Goal: Find specific page/section: Find specific page/section

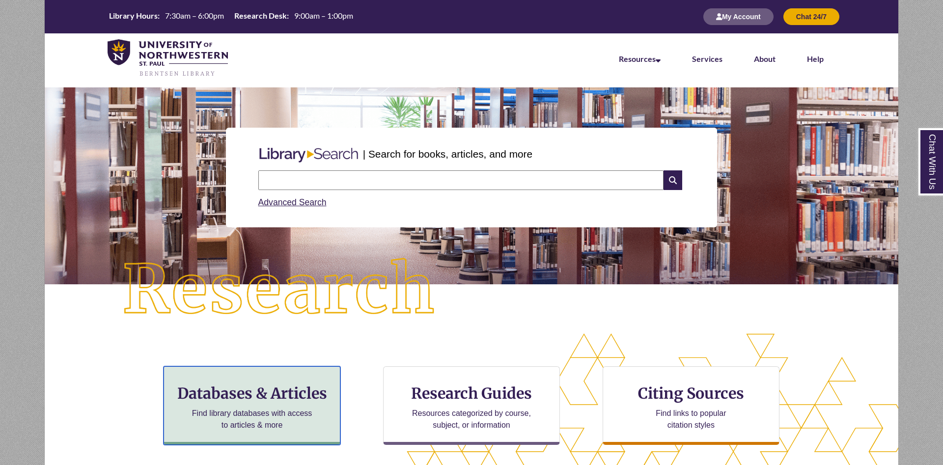
click at [273, 392] on h3 "Databases & Articles" at bounding box center [252, 393] width 160 height 19
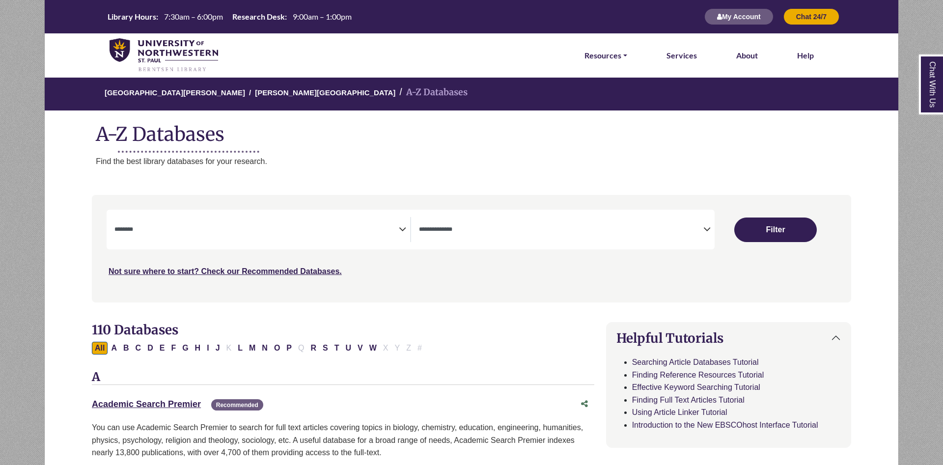
select select "Database Subject Filter"
select select "Database Types Filter"
click at [371, 350] on button "W" at bounding box center [372, 348] width 13 height 13
select select "Database Subject Filter"
select select "Database Types Filter"
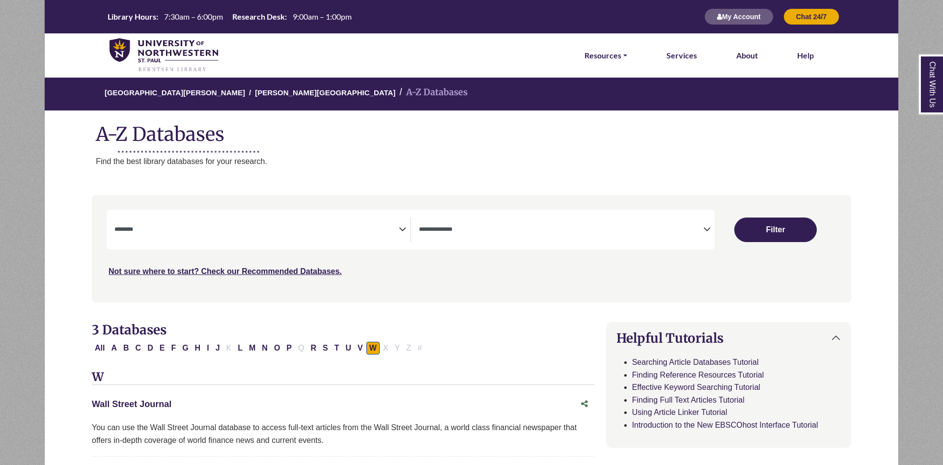
click at [163, 406] on link "Wall Street Journal This link opens in a new window" at bounding box center [132, 404] width 80 height 10
